Goal: Information Seeking & Learning: Understand process/instructions

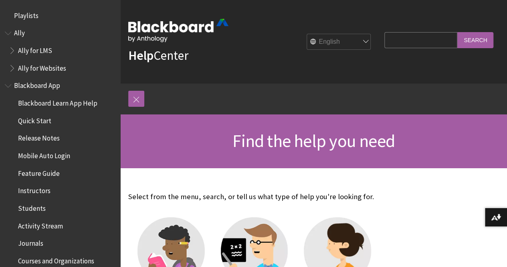
click at [402, 36] on input "Search Query" at bounding box center [421, 40] width 73 height 16
type input "log in"
click at [458, 32] on input "Search" at bounding box center [476, 40] width 36 height 16
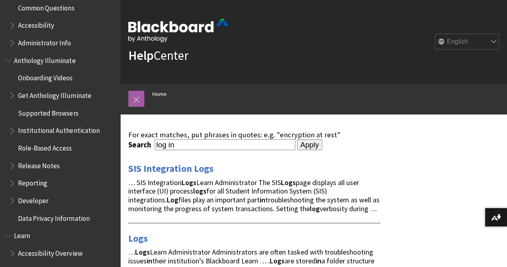
scroll to position [466, 0]
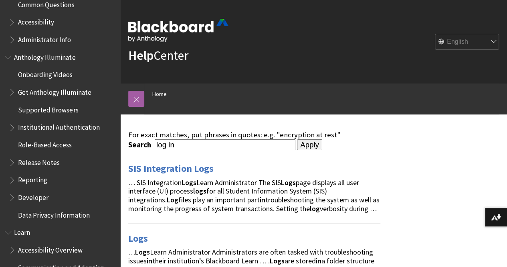
click at [110, 156] on div "All Products Playlists Playlists Ally Ally for LMS Ally for Websites Ally Ally …" at bounding box center [60, 133] width 120 height 267
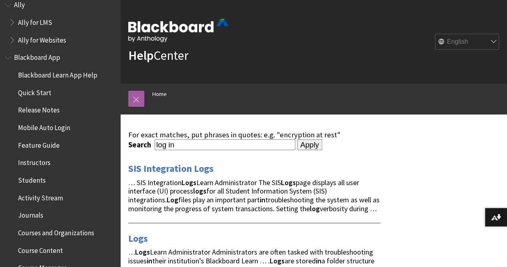
scroll to position [26, 0]
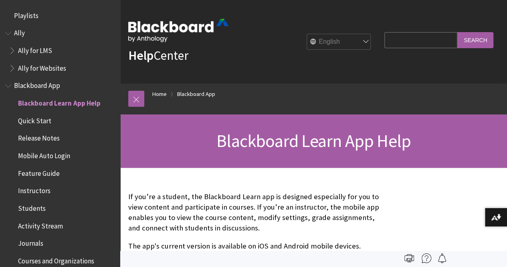
scroll to position [84, 0]
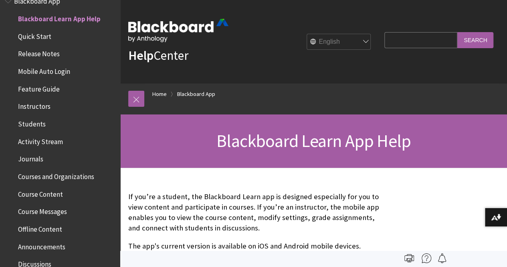
click at [62, 191] on span "Course Content" at bounding box center [40, 192] width 45 height 11
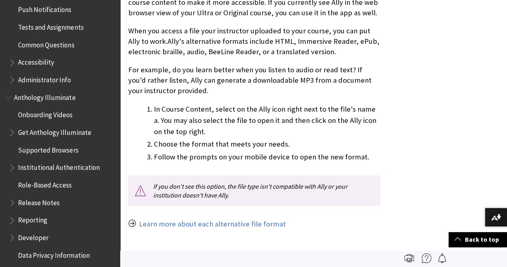
scroll to position [425, 0]
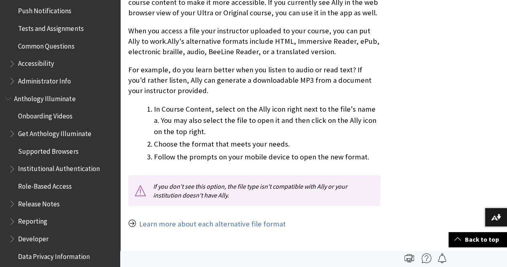
click at [44, 57] on span "Accessibility" at bounding box center [36, 62] width 36 height 11
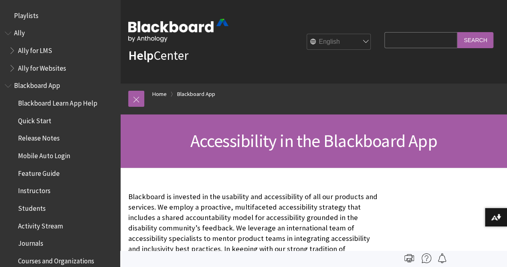
click at [396, 37] on input "Search Query" at bounding box center [421, 40] width 73 height 16
type input "password"
click at [460, 43] on input "Search" at bounding box center [476, 40] width 36 height 16
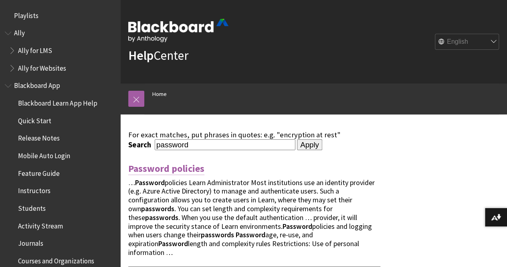
click at [171, 166] on link "Password policies" at bounding box center [166, 168] width 76 height 13
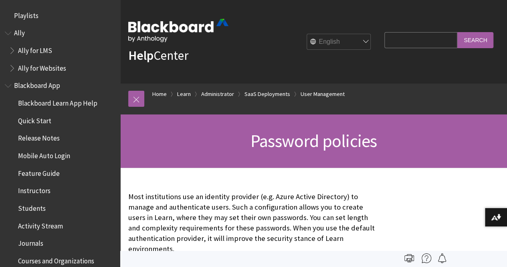
scroll to position [1181, 0]
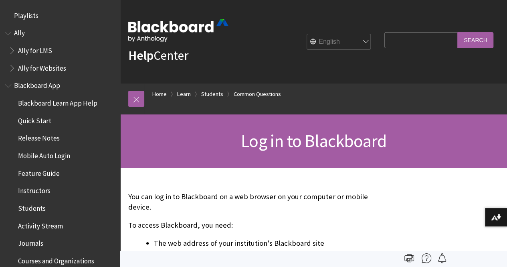
scroll to position [878, 0]
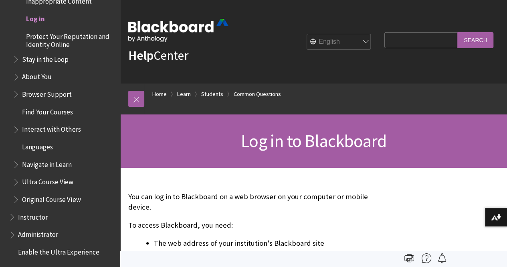
click at [248, 166] on div "Log in to Blackboard" at bounding box center [313, 140] width 387 height 53
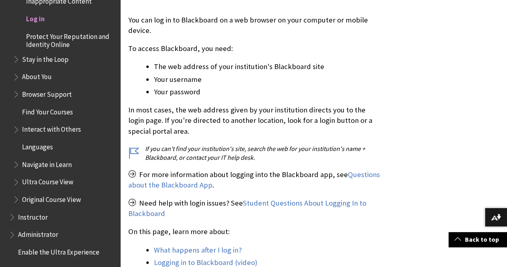
scroll to position [160, 0]
